Goal: Transaction & Acquisition: Purchase product/service

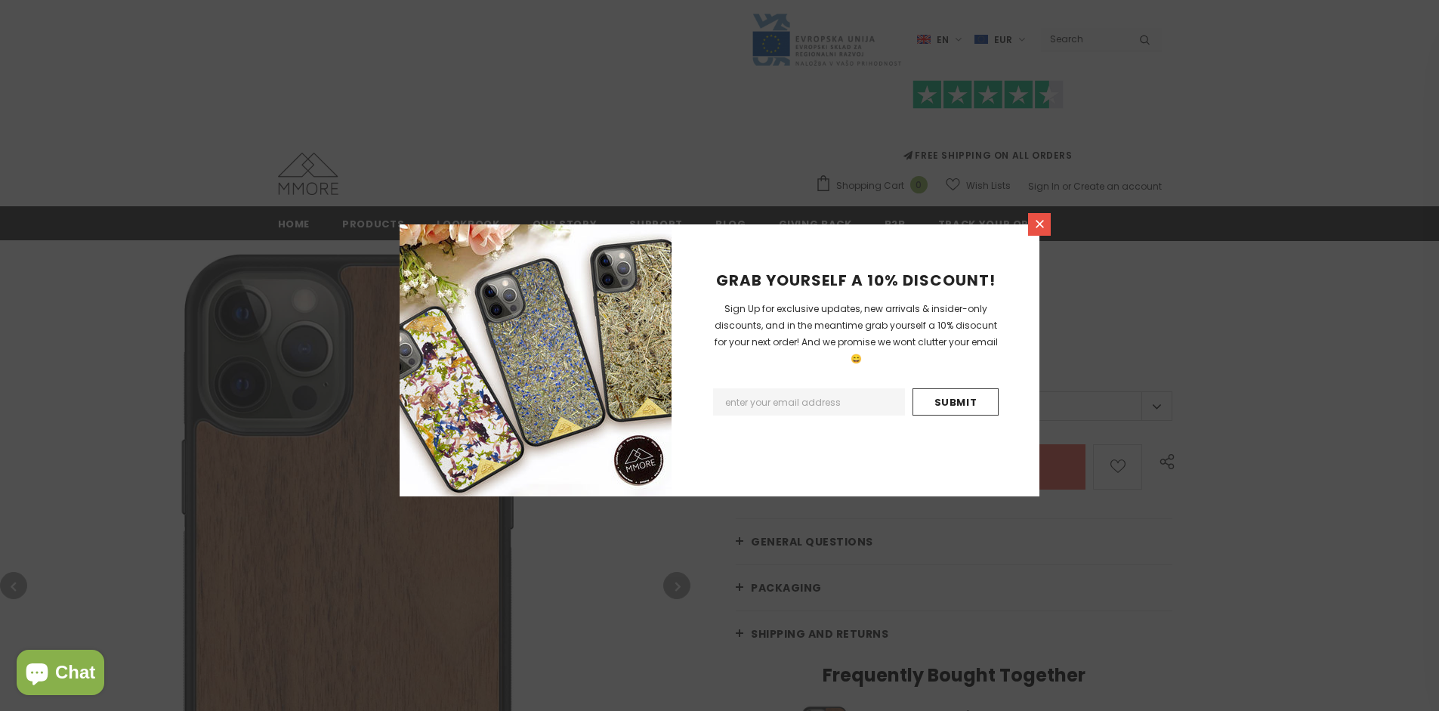
click at [1040, 224] on icon at bounding box center [1040, 224] width 8 height 8
